Goal: Use online tool/utility: Utilize a website feature to perform a specific function

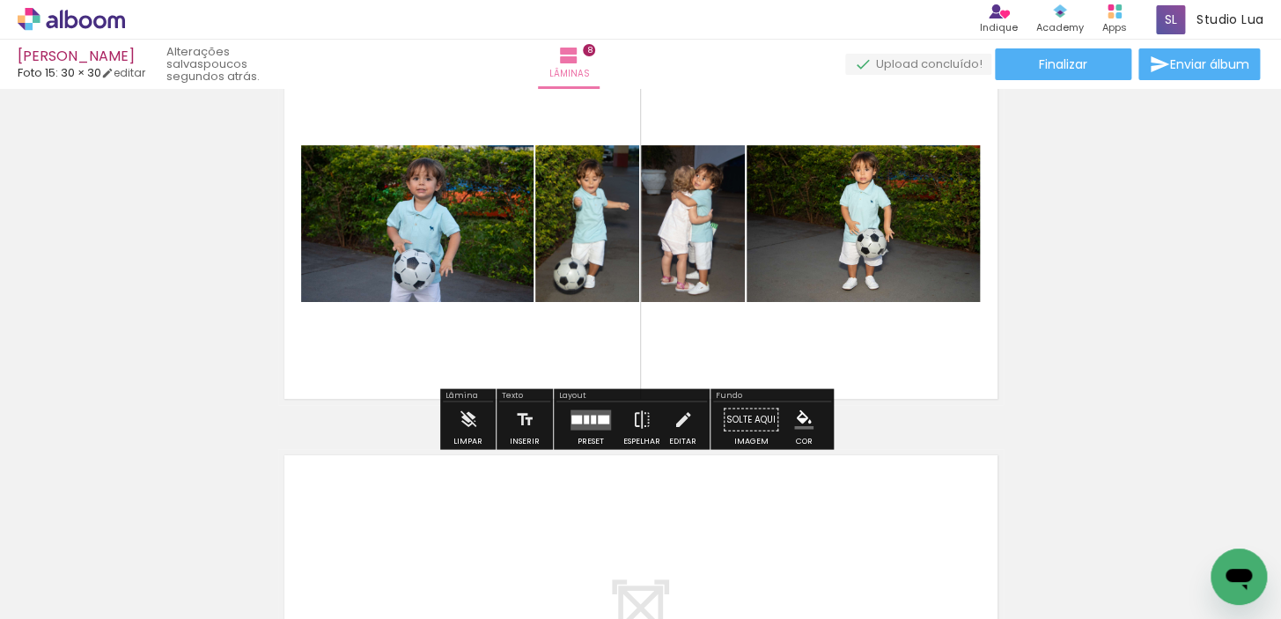
scroll to position [3188, 0]
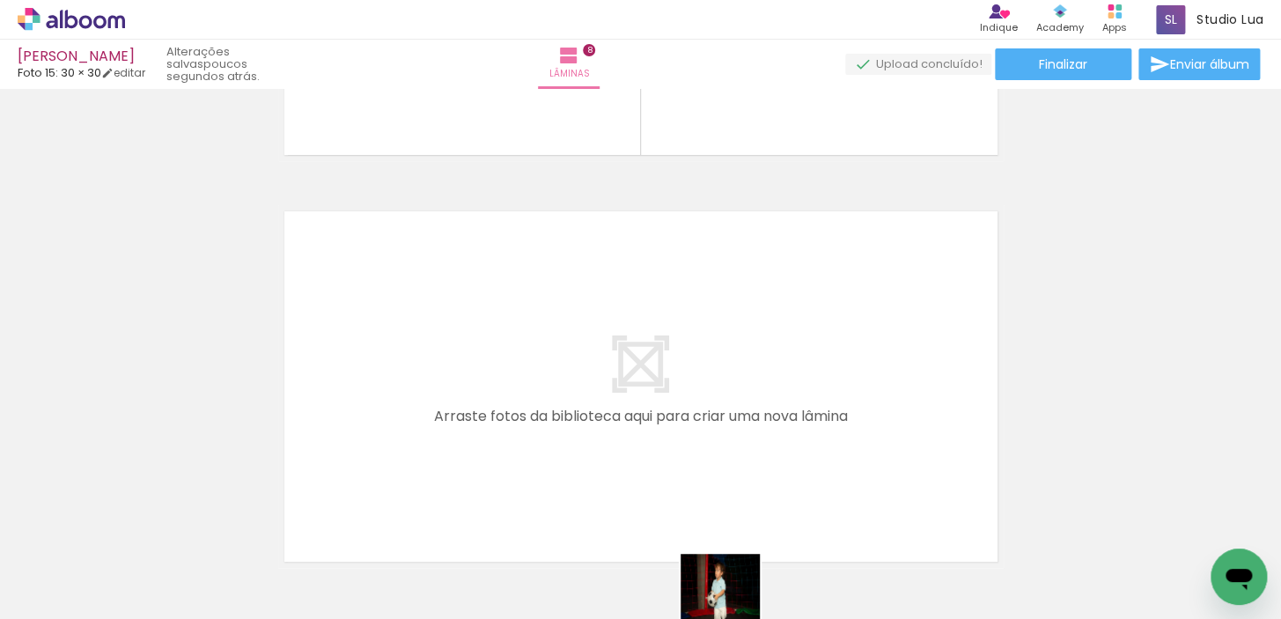
drag, startPoint x: 723, startPoint y: 606, endPoint x: 736, endPoint y: 607, distance: 13.3
click at [144, 607] on iron-horizontal-list at bounding box center [126, 564] width 35 height 110
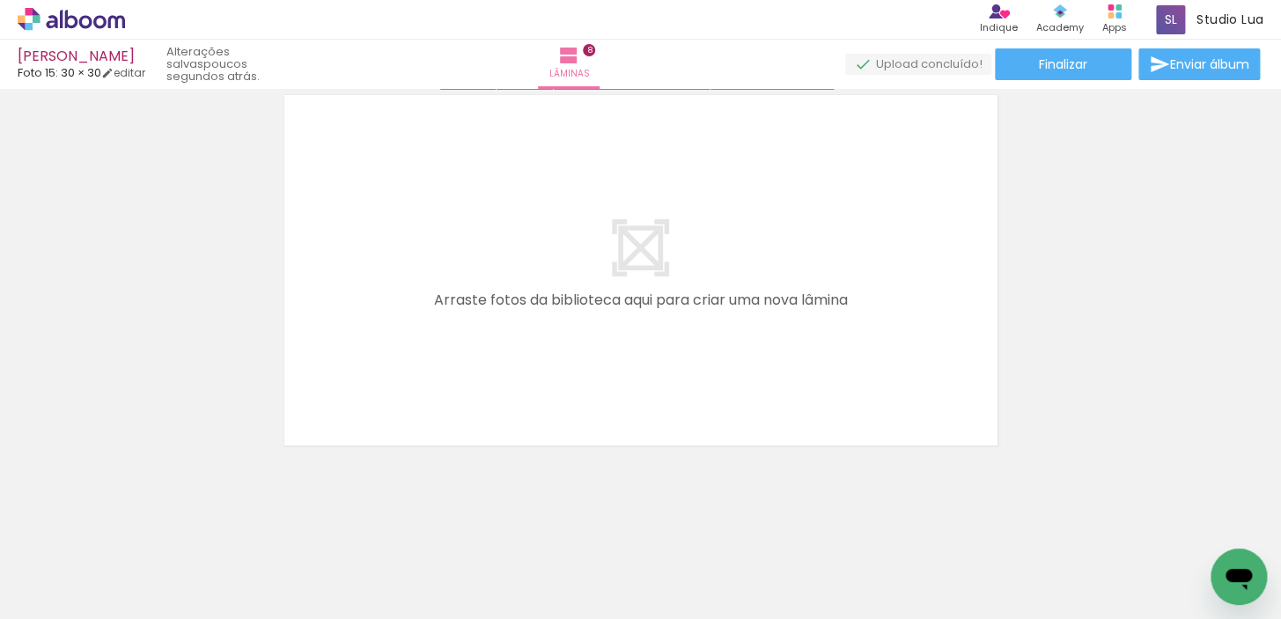
scroll to position [3309, 0]
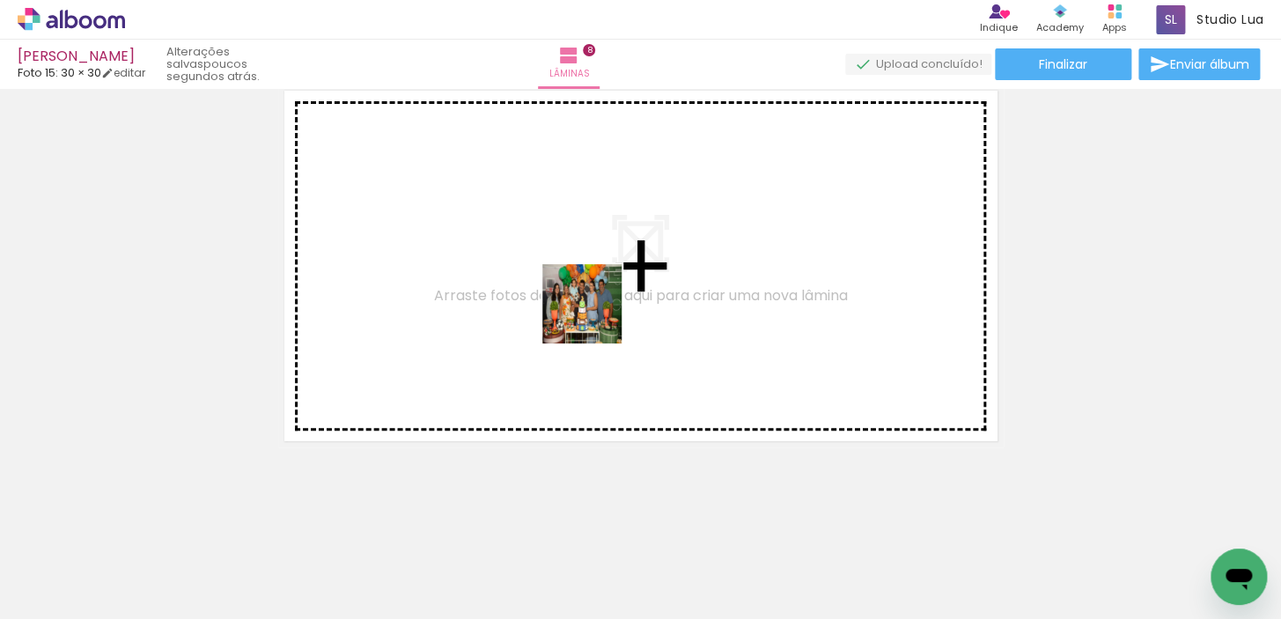
drag, startPoint x: 581, startPoint y: 564, endPoint x: 597, endPoint y: 283, distance: 281.3
click at [597, 283] on quentale-workspace at bounding box center [640, 309] width 1281 height 619
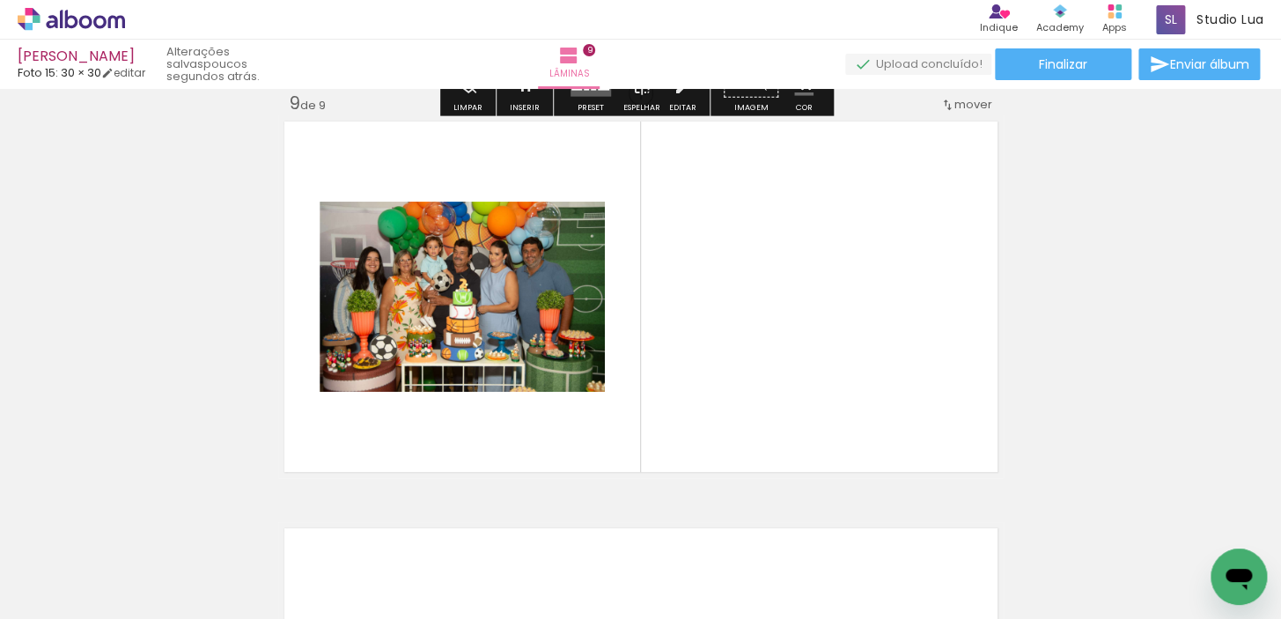
scroll to position [3275, 0]
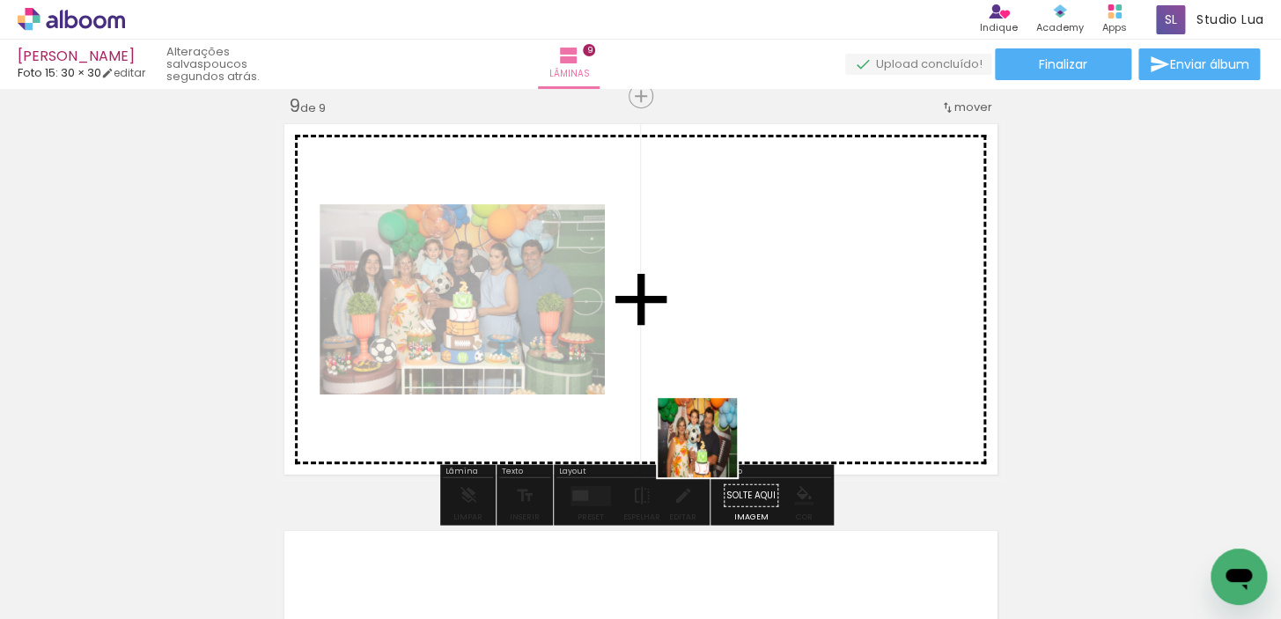
drag, startPoint x: 704, startPoint y: 472, endPoint x: 739, endPoint y: 371, distance: 107.2
click at [739, 371] on quentale-workspace at bounding box center [640, 309] width 1281 height 619
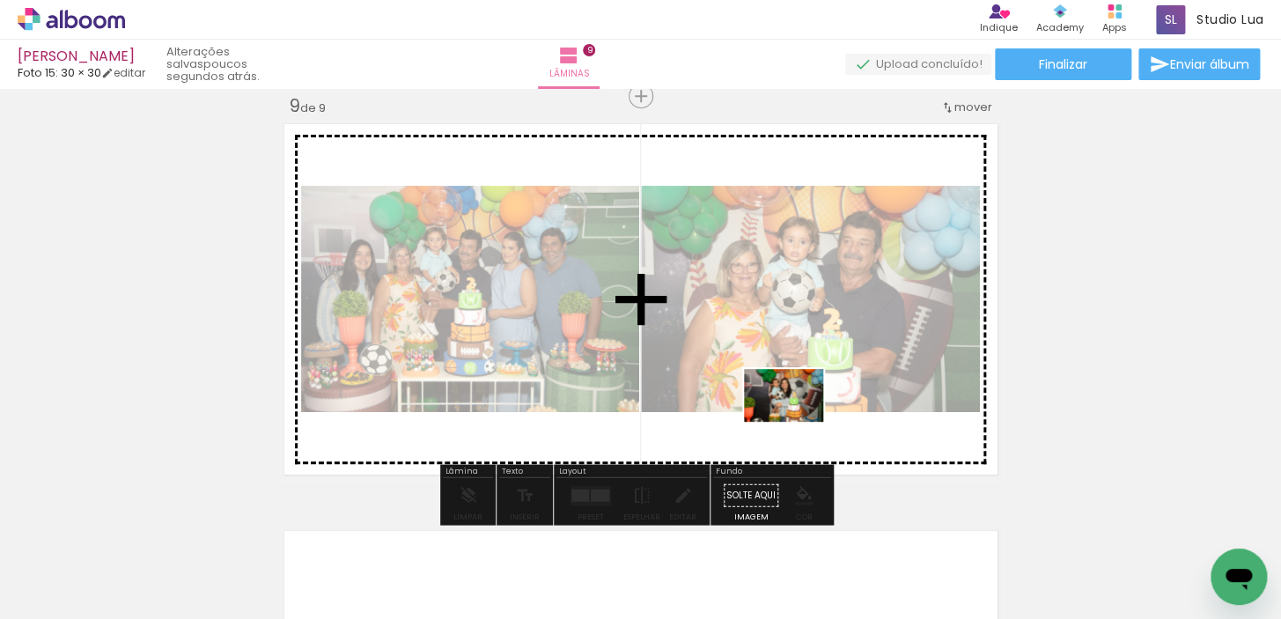
drag, startPoint x: 796, startPoint y: 572, endPoint x: 797, endPoint y: 422, distance: 150.5
click at [797, 422] on quentale-workspace at bounding box center [640, 309] width 1281 height 619
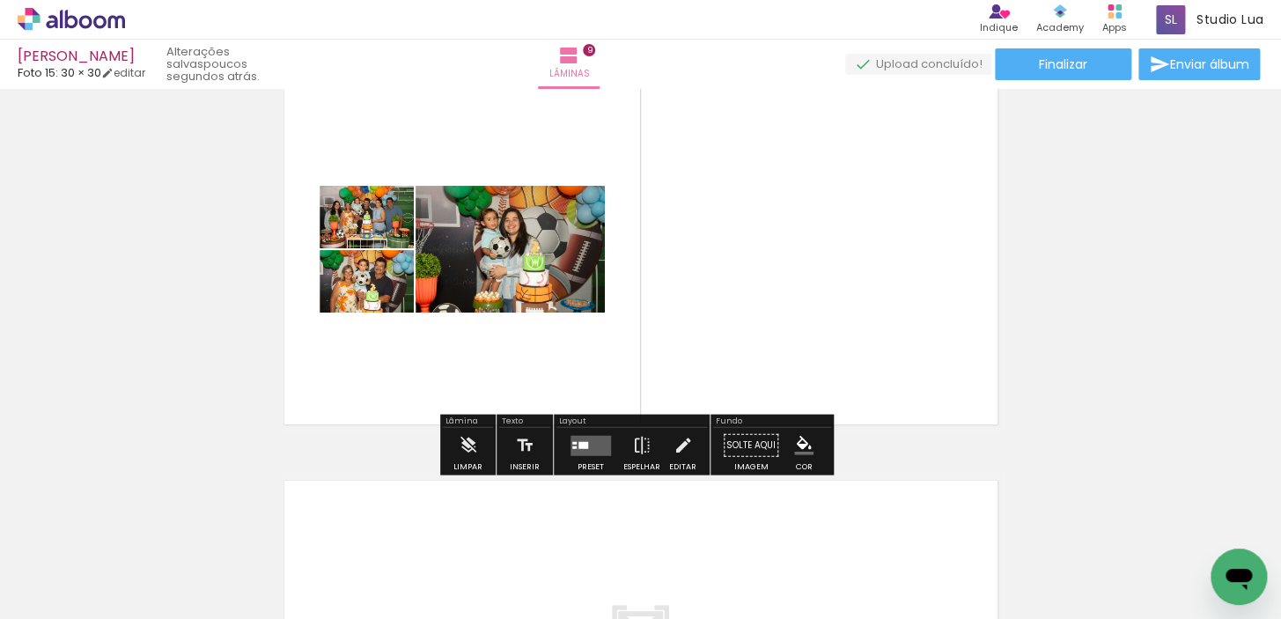
scroll to position [3516, 0]
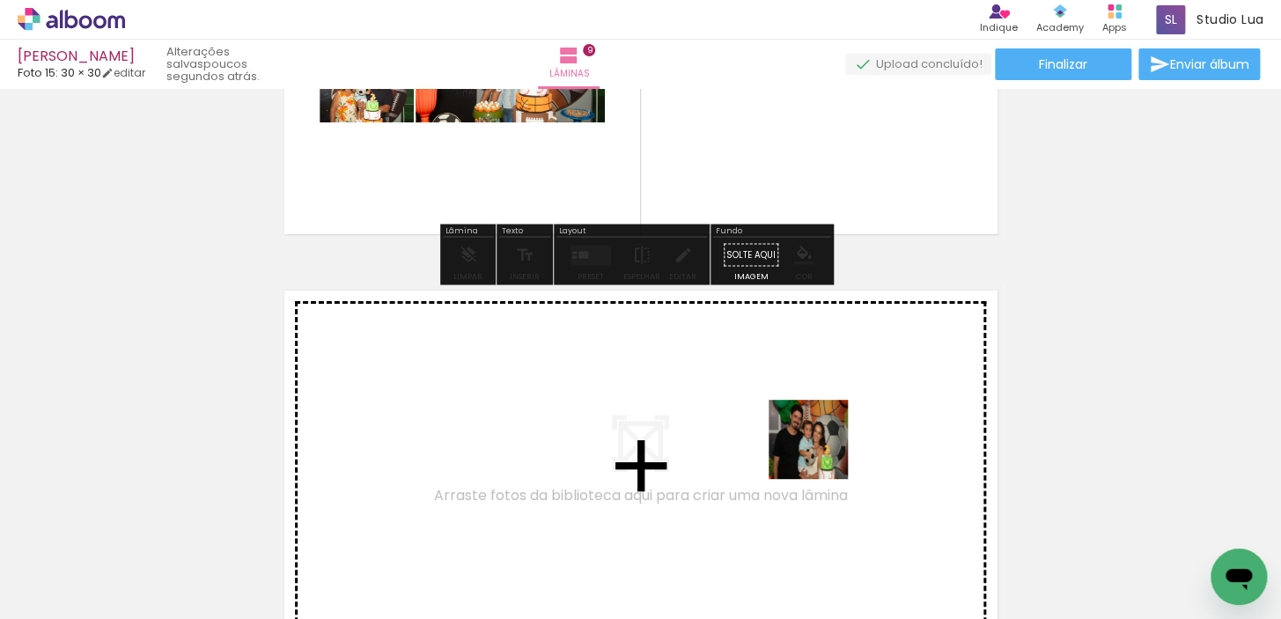
drag, startPoint x: 890, startPoint y: 555, endPoint x: 821, endPoint y: 452, distance: 123.8
click at [821, 452] on quentale-workspace at bounding box center [640, 309] width 1281 height 619
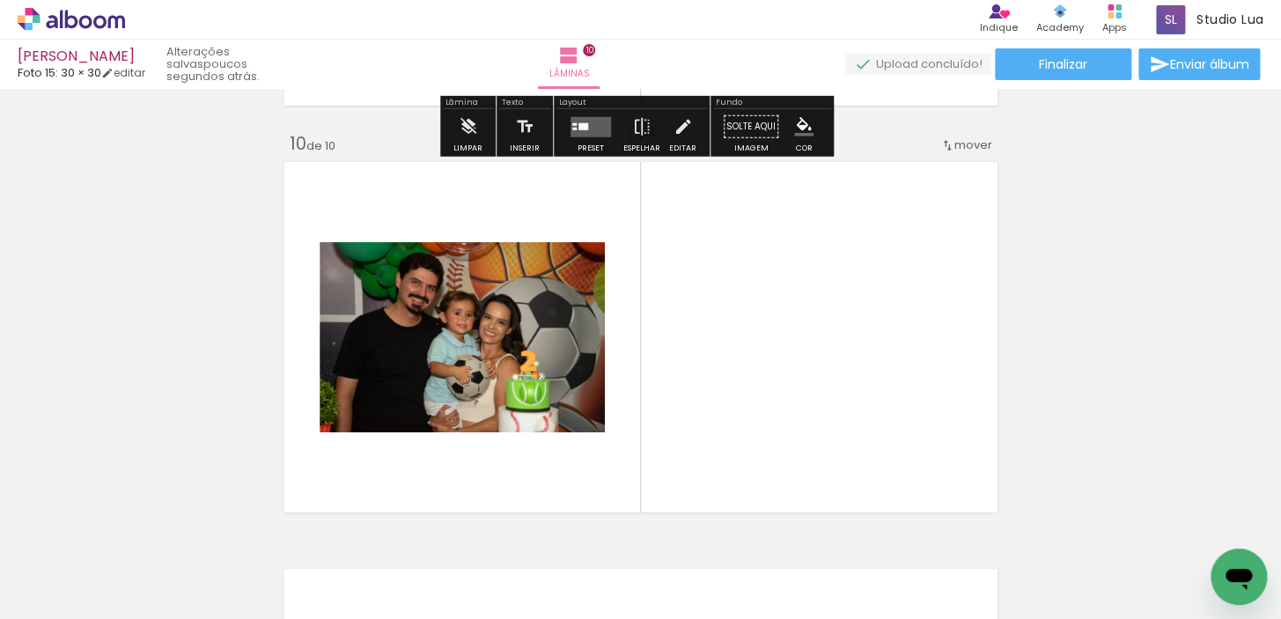
scroll to position [3682, 0]
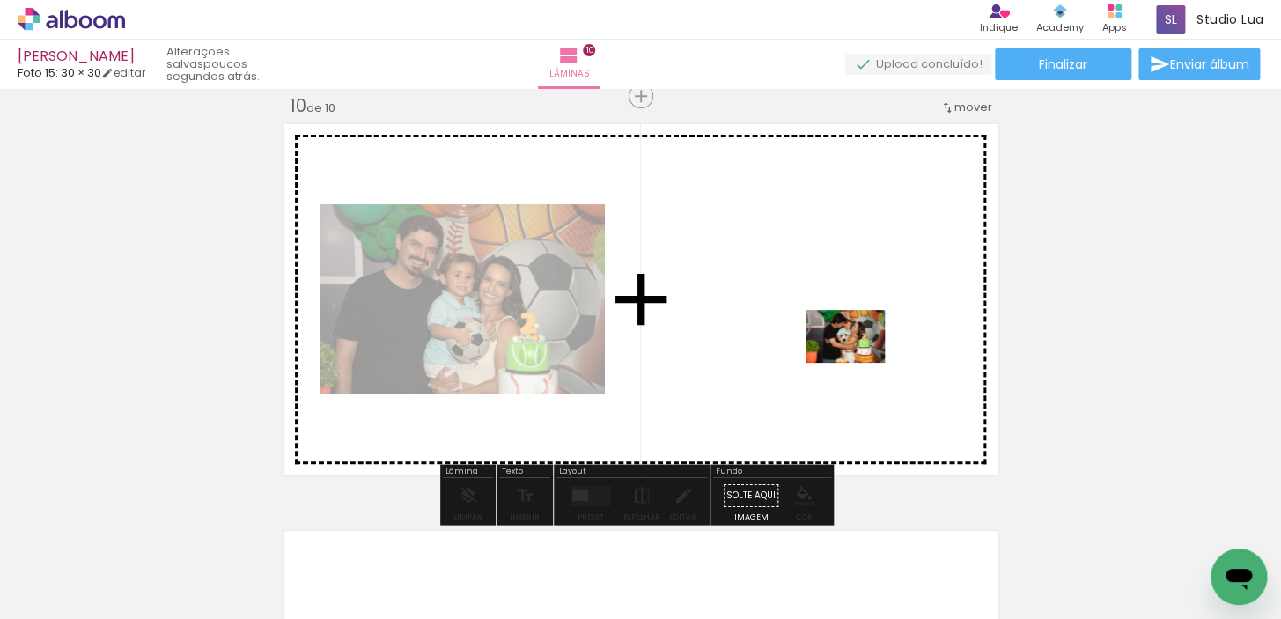
drag, startPoint x: 968, startPoint y: 543, endPoint x: 858, endPoint y: 363, distance: 211.4
click at [858, 363] on quentale-workspace at bounding box center [640, 309] width 1281 height 619
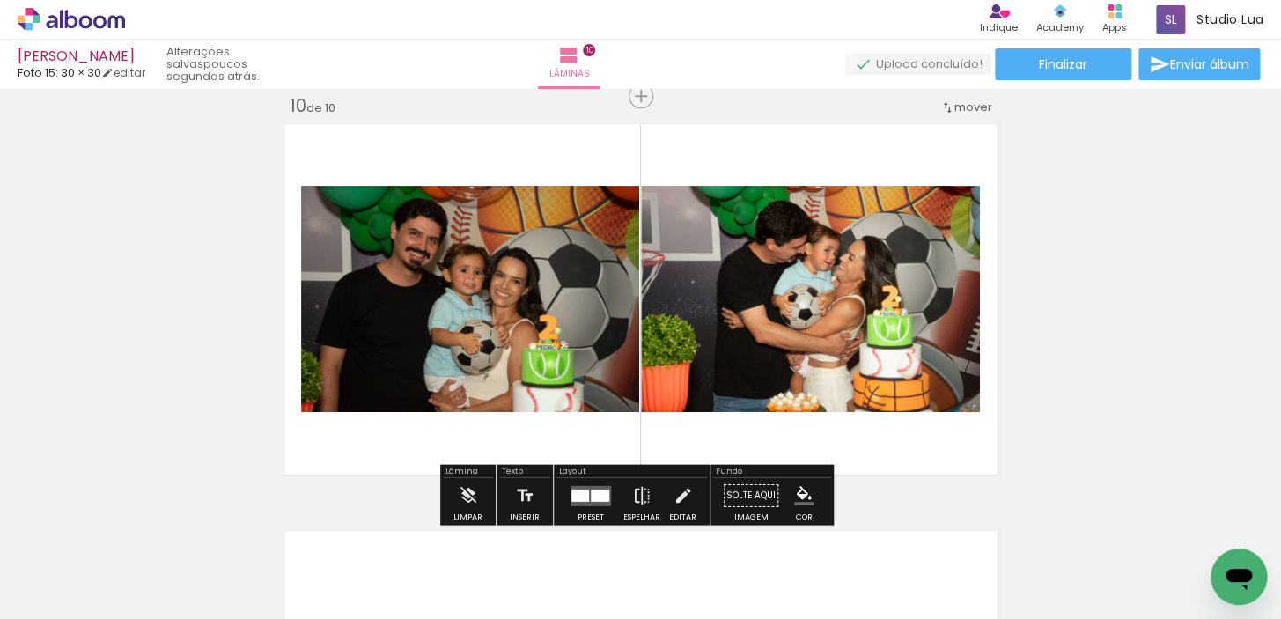
click at [122, 556] on div at bounding box center [82, 559] width 79 height 53
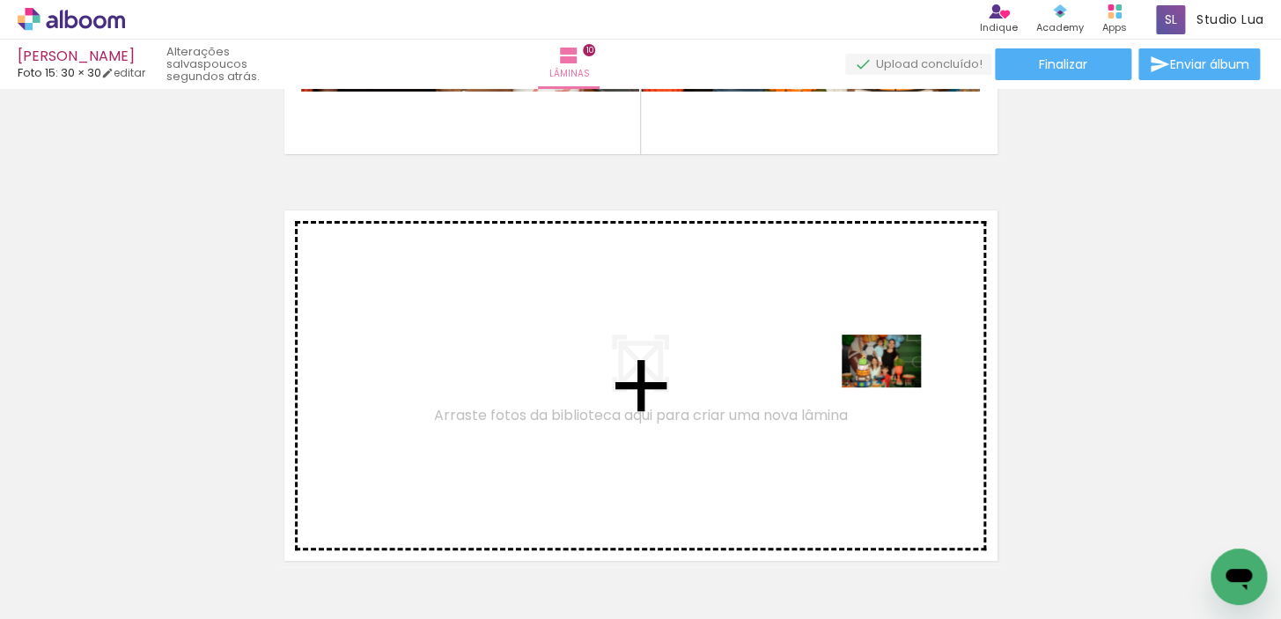
drag, startPoint x: 933, startPoint y: 417, endPoint x: 894, endPoint y: 387, distance: 48.9
click at [894, 387] on quentale-workspace at bounding box center [640, 309] width 1281 height 619
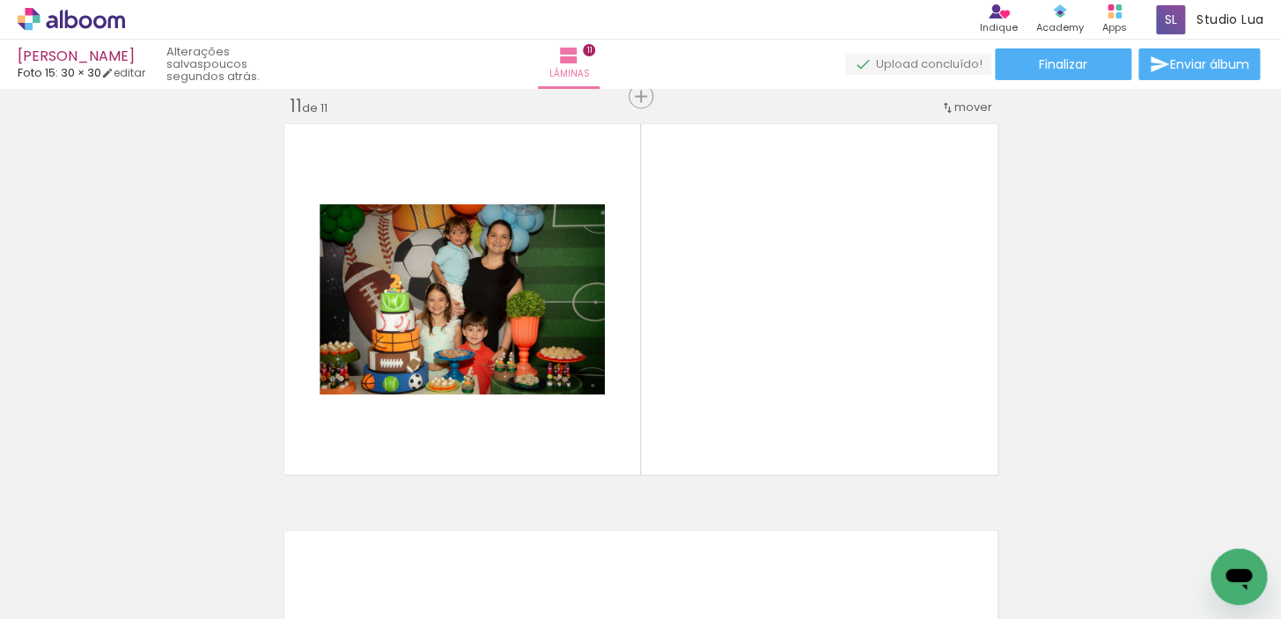
scroll to position [0, 3532]
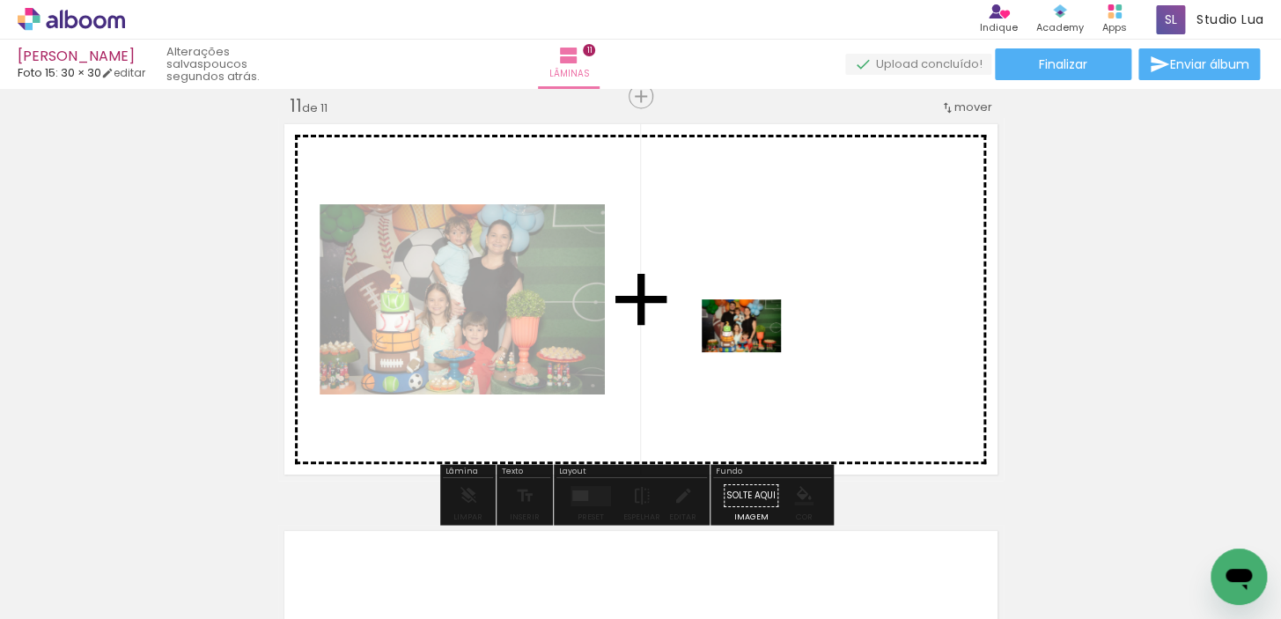
drag, startPoint x: 599, startPoint y: 565, endPoint x: 756, endPoint y: 349, distance: 266.6
click at [756, 349] on quentale-workspace at bounding box center [640, 309] width 1281 height 619
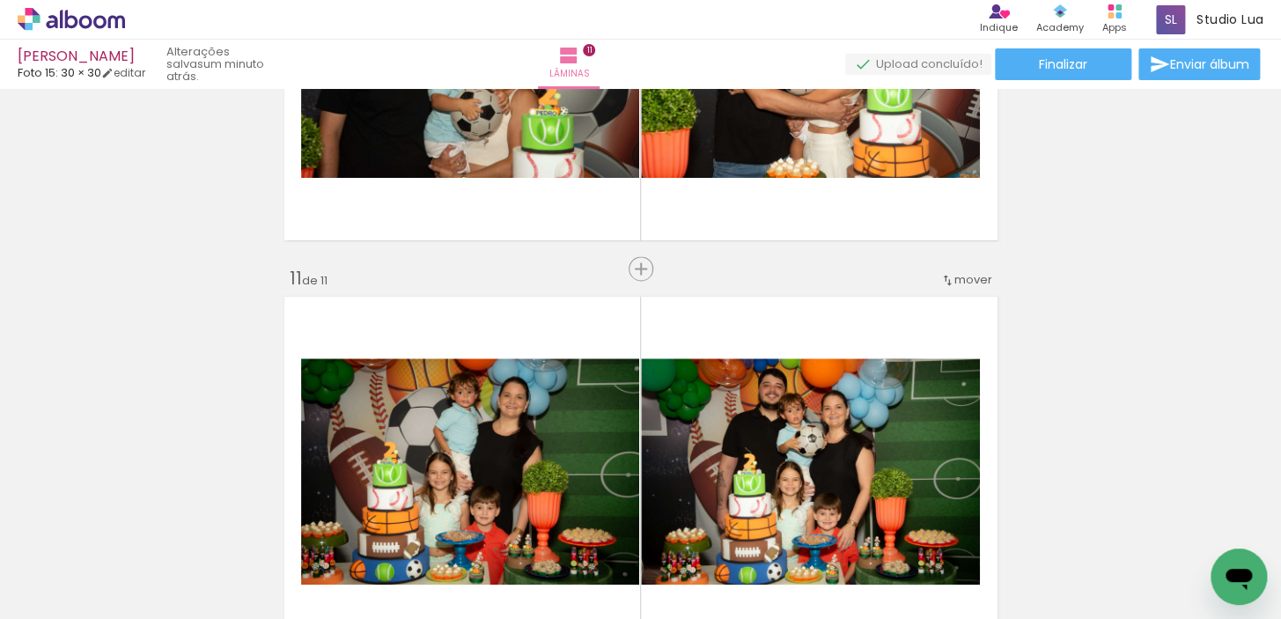
scroll to position [3849, 0]
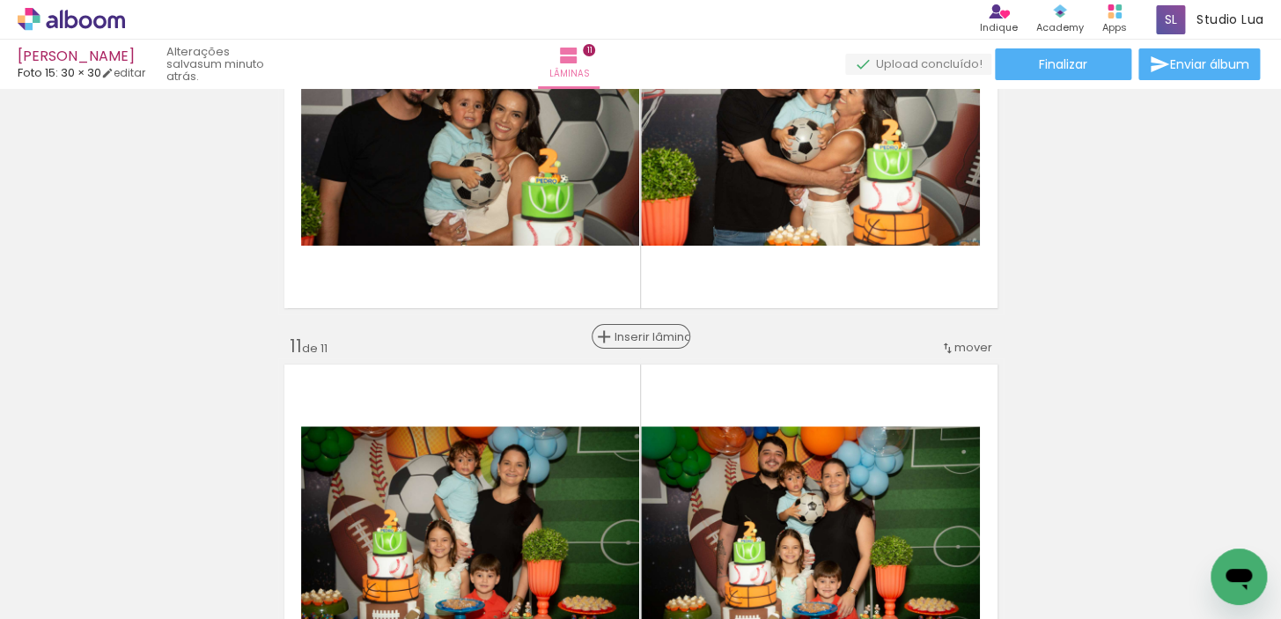
click at [637, 333] on span "Inserir lâmina" at bounding box center [648, 336] width 69 height 11
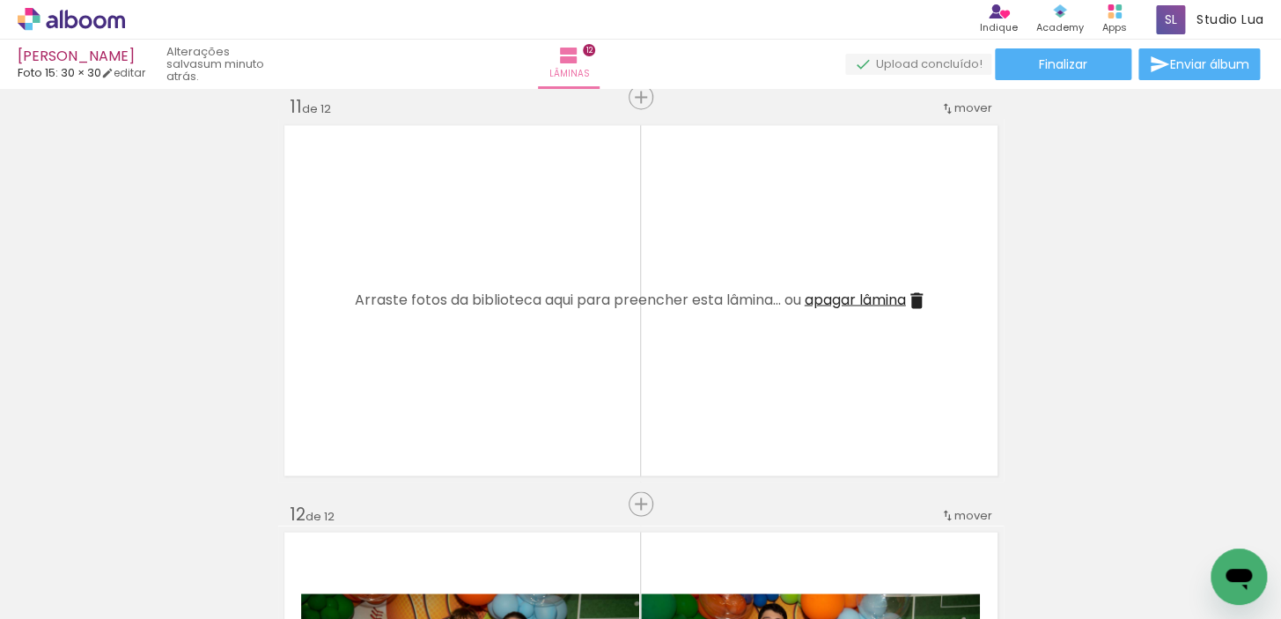
scroll to position [4089, 0]
click at [855, 294] on span "apagar lâmina" at bounding box center [855, 298] width 101 height 20
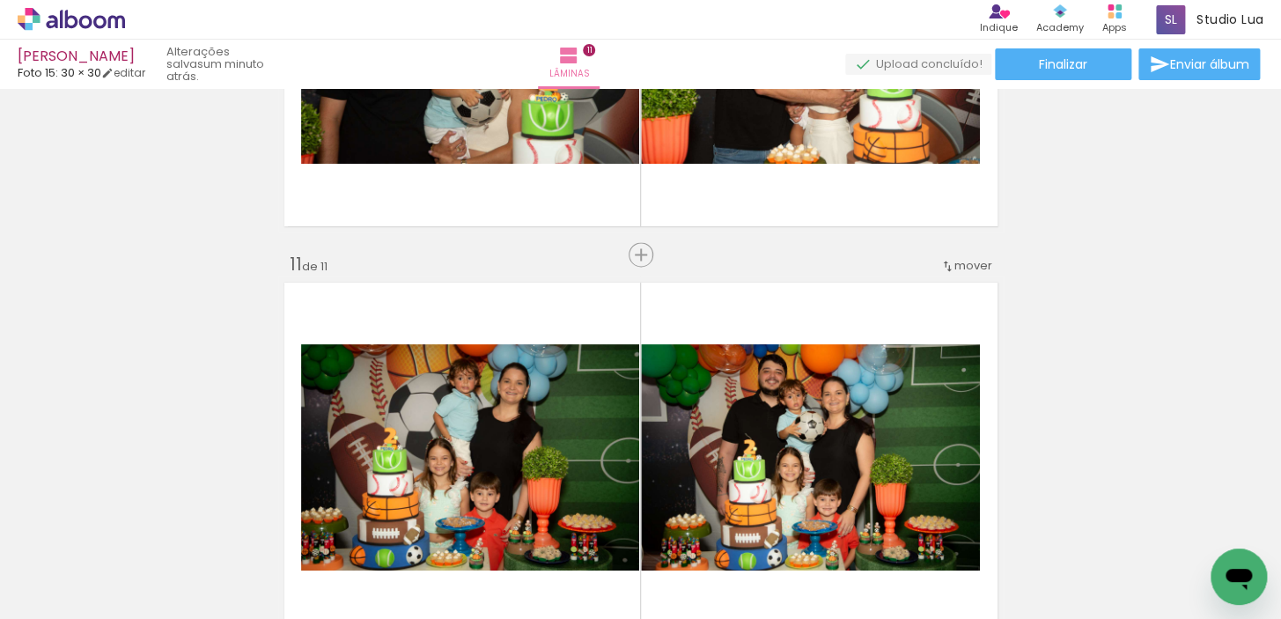
scroll to position [3929, 0]
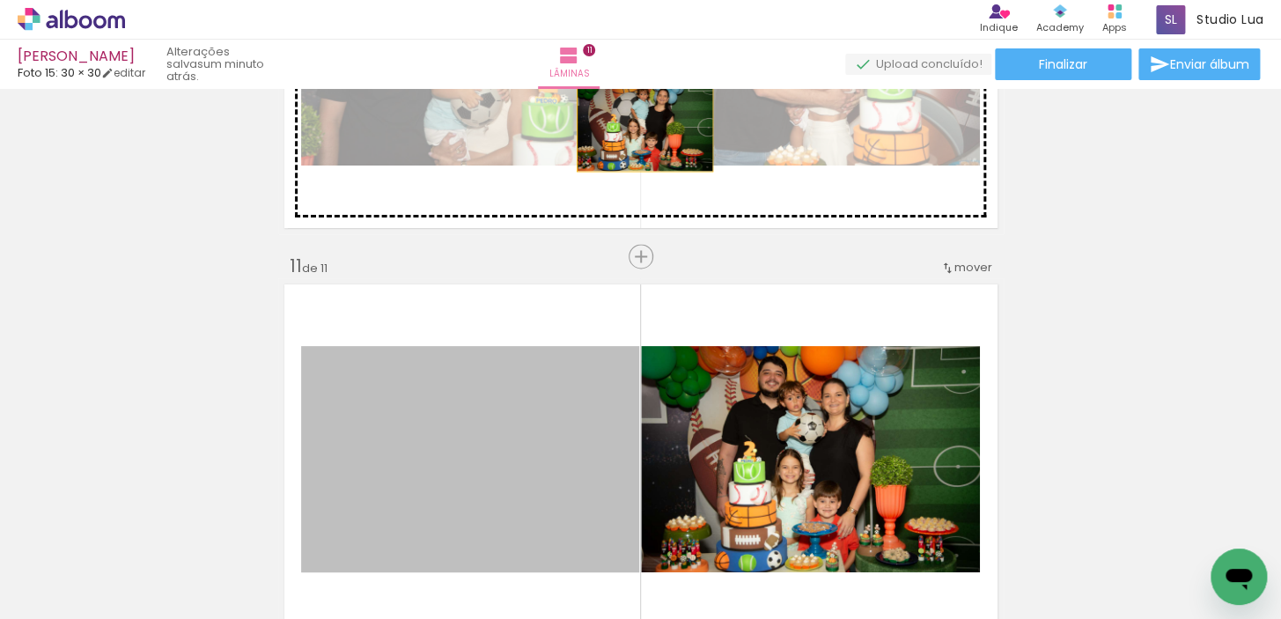
drag, startPoint x: 581, startPoint y: 434, endPoint x: 638, endPoint y: 125, distance: 314.2
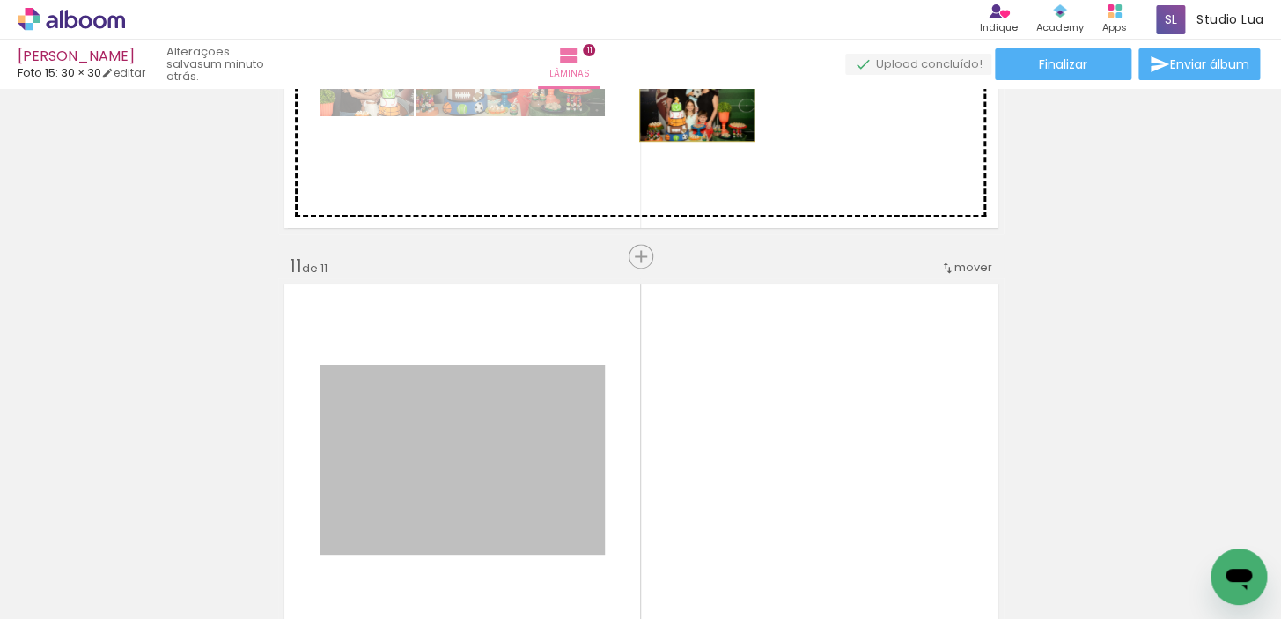
drag, startPoint x: 523, startPoint y: 415, endPoint x: 690, endPoint y: 102, distance: 355.2
